Goal: Connect with others: Connect with others

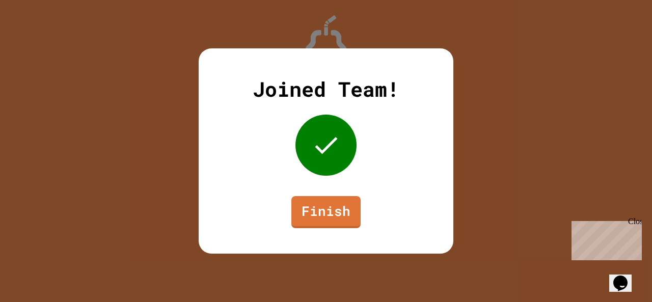
click at [330, 213] on link "Finish" at bounding box center [325, 212] width 69 height 32
